Goal: Transaction & Acquisition: Book appointment/travel/reservation

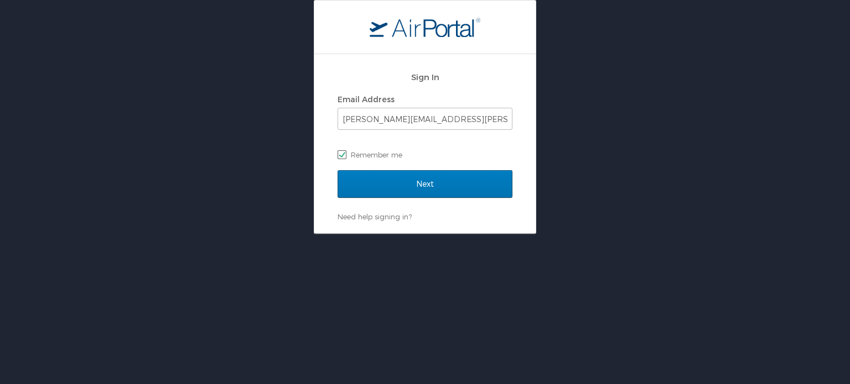
click at [404, 154] on label "Remember me" at bounding box center [424, 155] width 175 height 17
click at [345, 154] on input "Remember me" at bounding box center [340, 153] width 7 height 7
click at [345, 154] on label "Remember me" at bounding box center [424, 155] width 175 height 17
click at [345, 154] on input "Remember me" at bounding box center [340, 153] width 7 height 7
checkbox input "true"
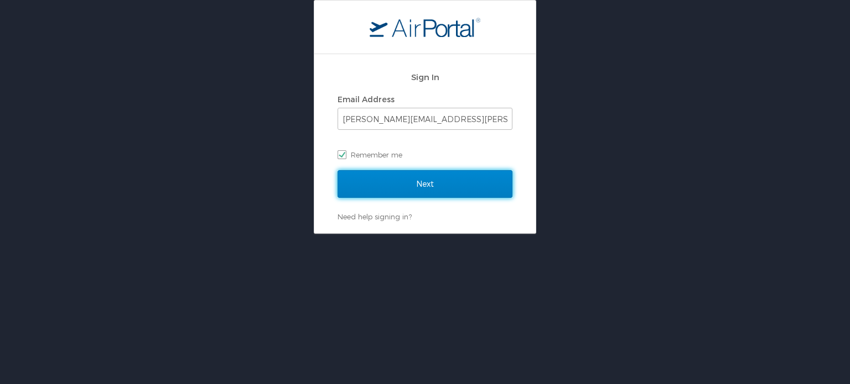
click at [421, 180] on input "Next" at bounding box center [424, 184] width 175 height 28
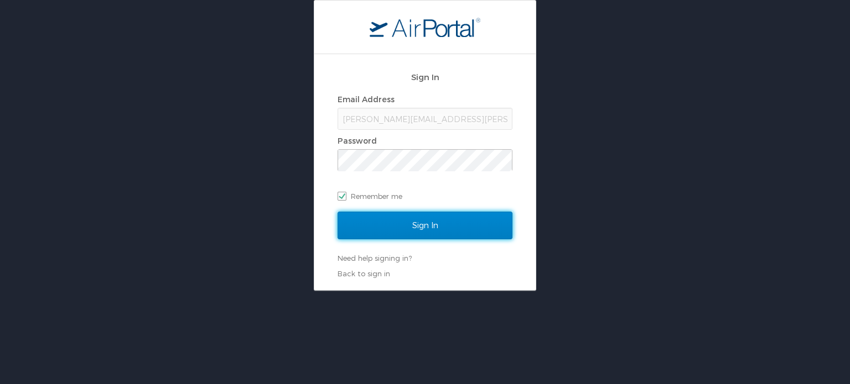
click at [426, 232] on input "Sign In" at bounding box center [424, 226] width 175 height 28
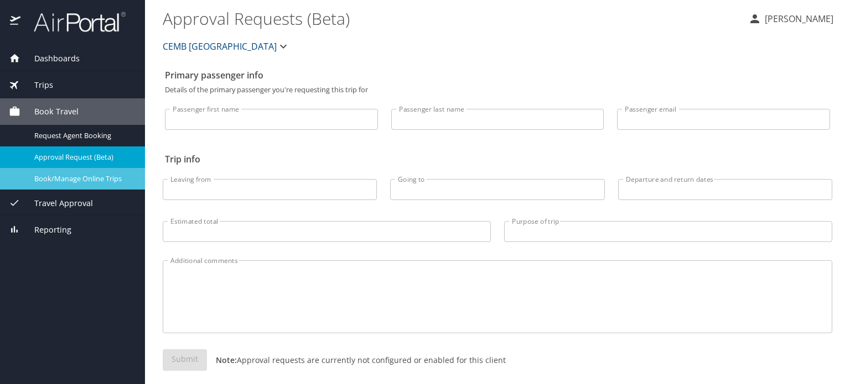
click at [94, 181] on span "Book/Manage Online Trips" at bounding box center [82, 179] width 97 height 11
